Goal: Task Accomplishment & Management: Manage account settings

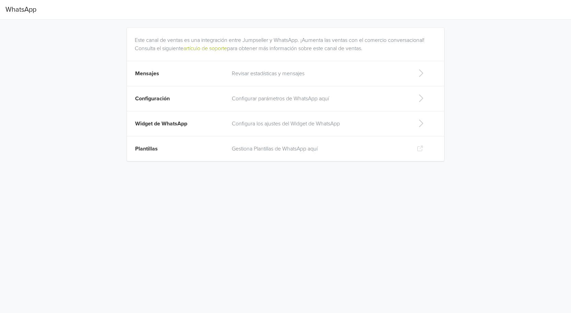
click at [295, 124] on p "Configura los ajustes del Widget de WhatsApp" at bounding box center [319, 123] width 174 height 8
select select "rb"
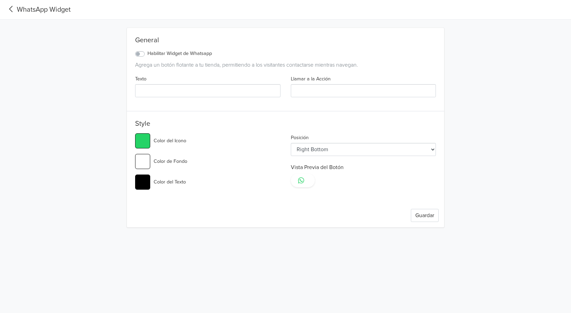
type input "#25d366"
select select "lt"
click at [13, 8] on icon at bounding box center [10, 8] width 11 height 9
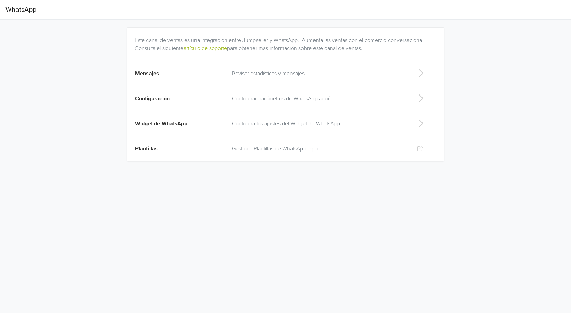
click at [264, 101] on p "Configurar parámetros de WhatsApp aquí" at bounding box center [319, 98] width 174 height 8
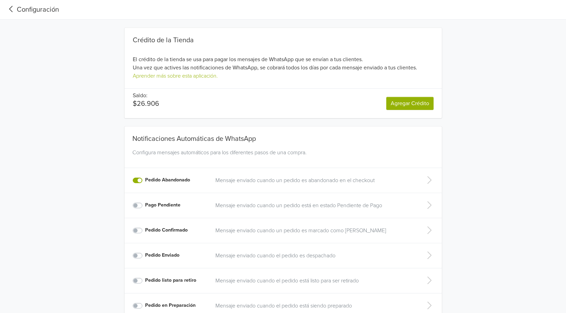
click at [11, 8] on icon at bounding box center [10, 9] width 3 height 6
